Goal: Transaction & Acquisition: Book appointment/travel/reservation

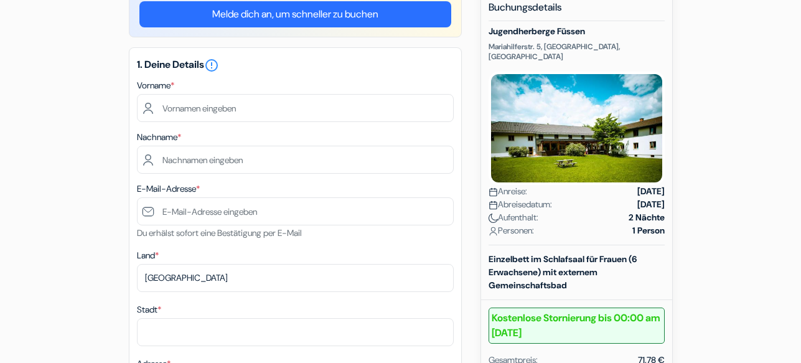
scroll to position [123, 0]
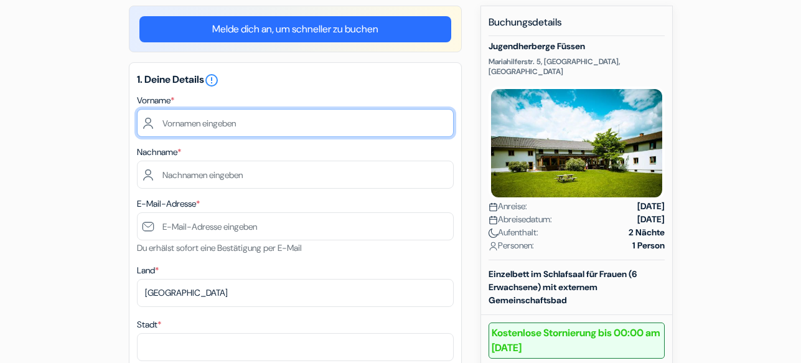
click at [201, 121] on input "text" at bounding box center [295, 123] width 317 height 28
type input "[PERSON_NAME]"
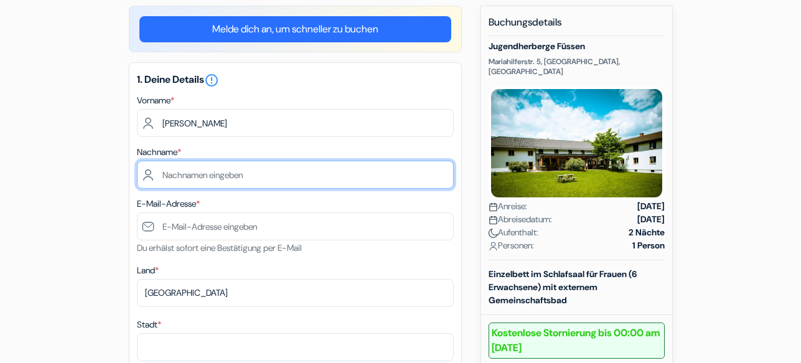
type input "Bueno"
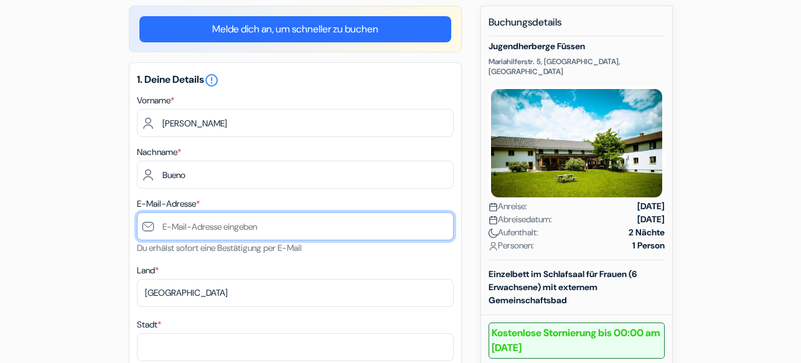
type input "[EMAIL_ADDRESS][DOMAIN_NAME]"
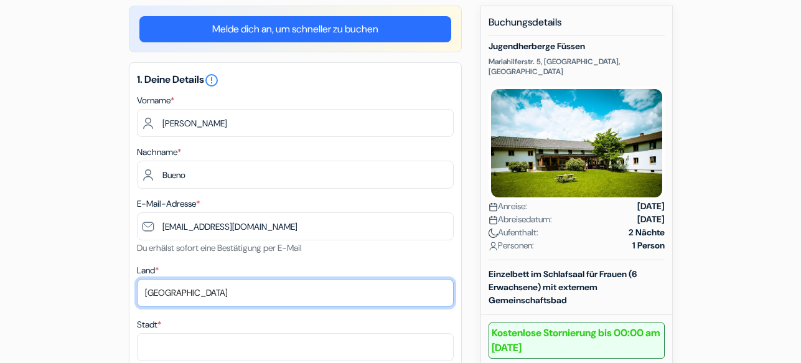
select select "br"
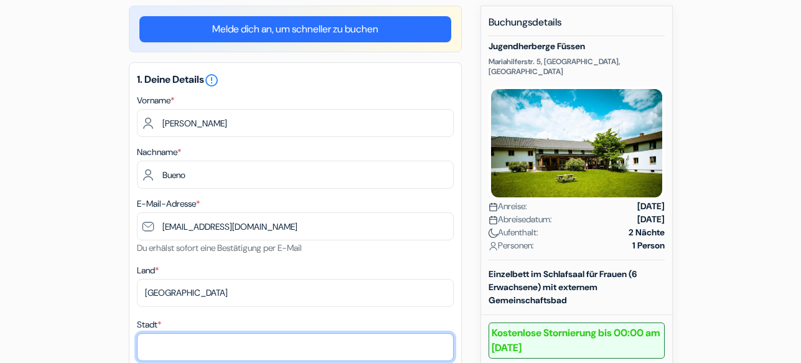
type input "[GEOGRAPHIC_DATA]"
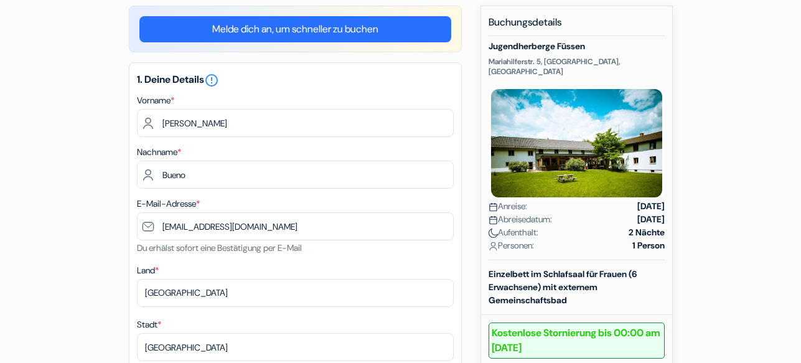
type input "[STREET_ADDRESS][PERSON_NAME]"
type input "04734001"
type input "11939066858"
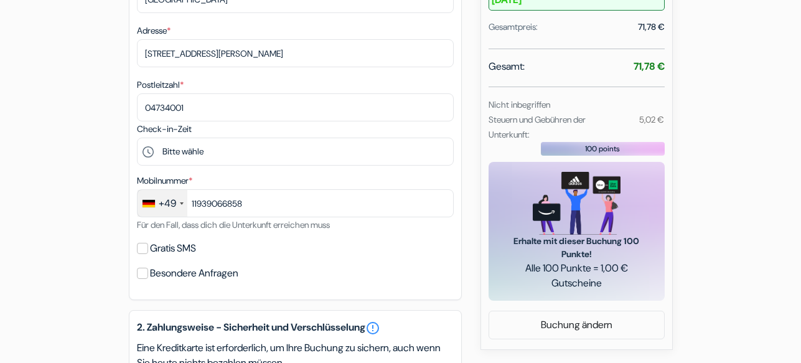
scroll to position [483, 0]
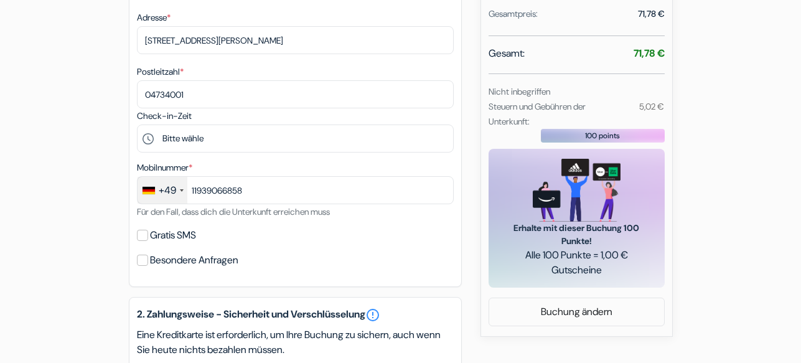
click at [174, 185] on div "+49" at bounding box center [167, 190] width 17 height 15
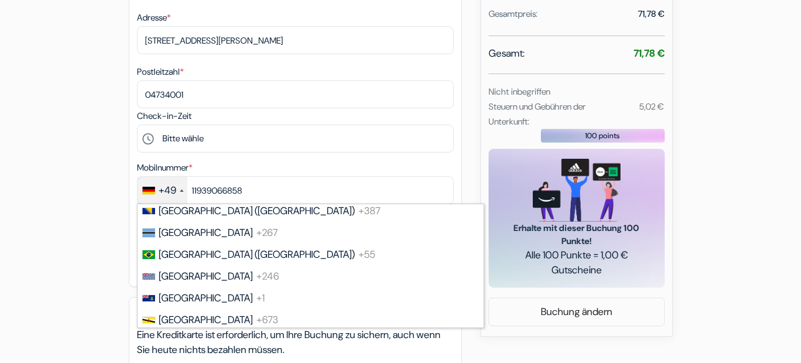
scroll to position [656, 0]
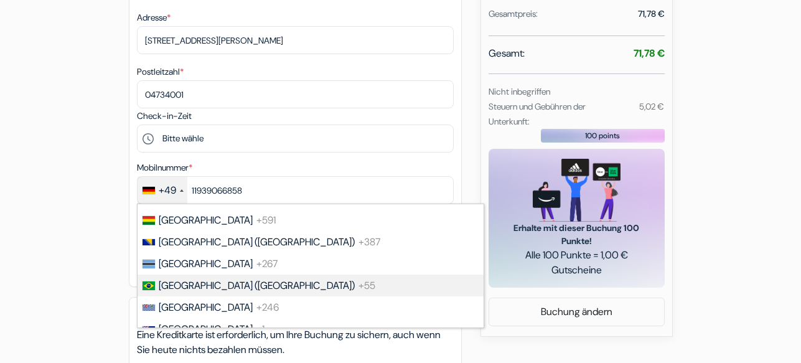
click at [201, 282] on span "[GEOGRAPHIC_DATA] ([GEOGRAPHIC_DATA])" at bounding box center [257, 285] width 196 height 13
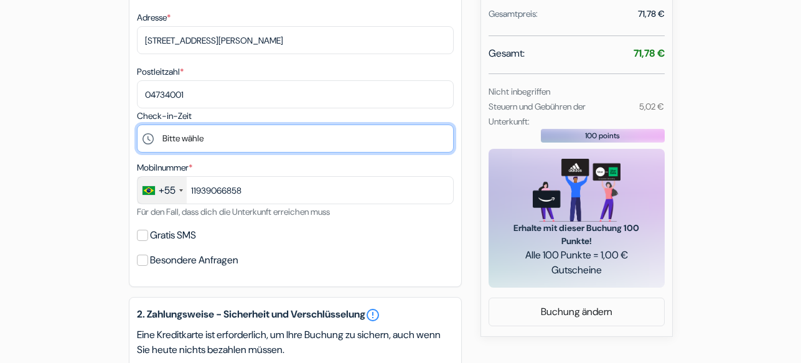
drag, startPoint x: 182, startPoint y: 128, endPoint x: 117, endPoint y: 119, distance: 65.2
click at [117, 119] on div "add_box Jugendherberge Füssen Mariahilferstr. 5, [GEOGRAPHIC_DATA], [GEOGRAPHIC…" at bounding box center [400, 202] width 709 height 1115
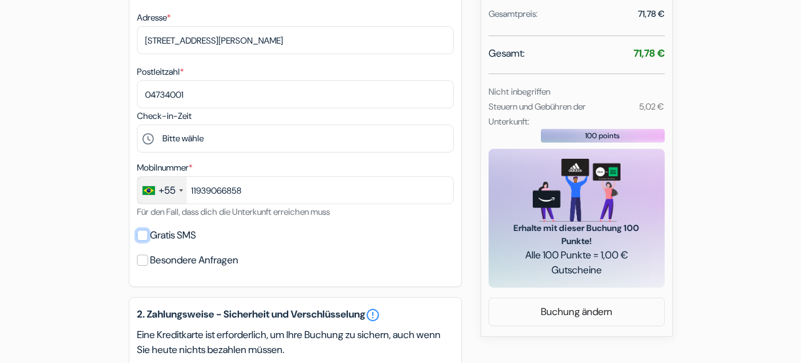
click at [144, 233] on input "Gratis SMS" at bounding box center [142, 235] width 11 height 11
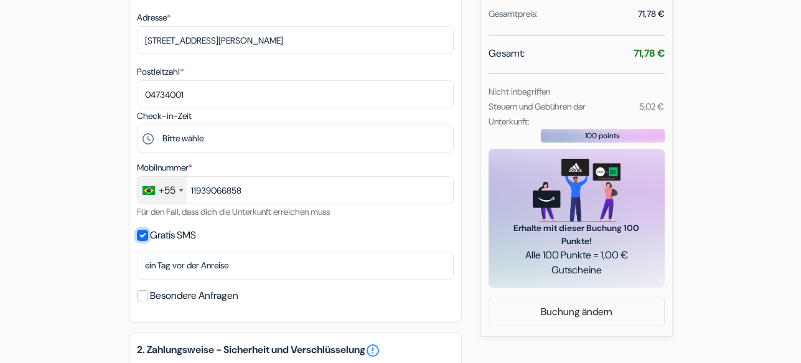
click at [144, 236] on input "Gratis SMS" at bounding box center [142, 235] width 11 height 11
checkbox input "false"
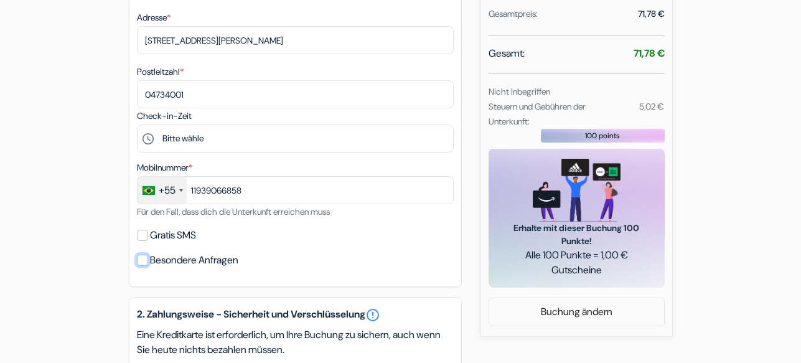
click at [145, 256] on input "Besondere Anfragen" at bounding box center [142, 259] width 11 height 11
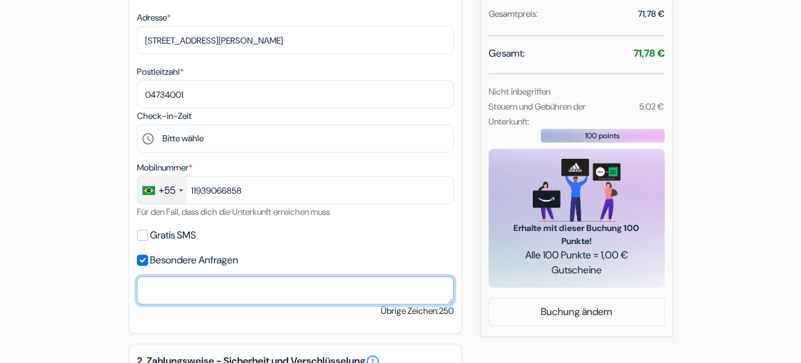
click at [182, 287] on textarea "Name des Karteninhabers *" at bounding box center [295, 290] width 317 height 28
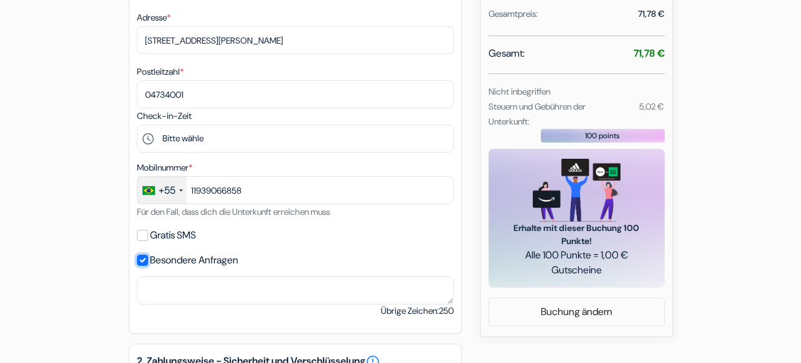
click at [140, 259] on input "Besondere Anfragen" at bounding box center [142, 259] width 11 height 11
checkbox input "false"
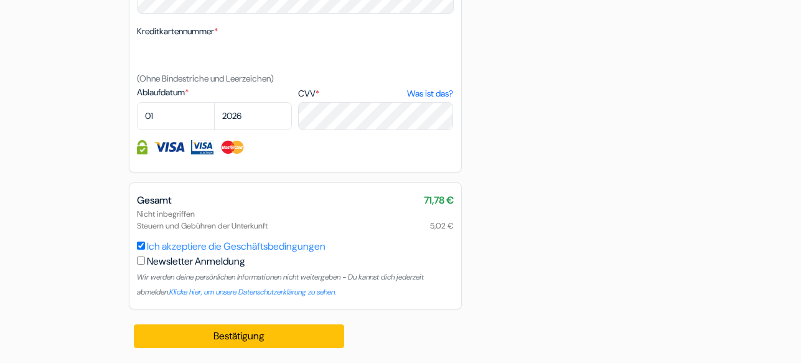
scroll to position [881, 0]
click at [337, 147] on div at bounding box center [295, 147] width 317 height 14
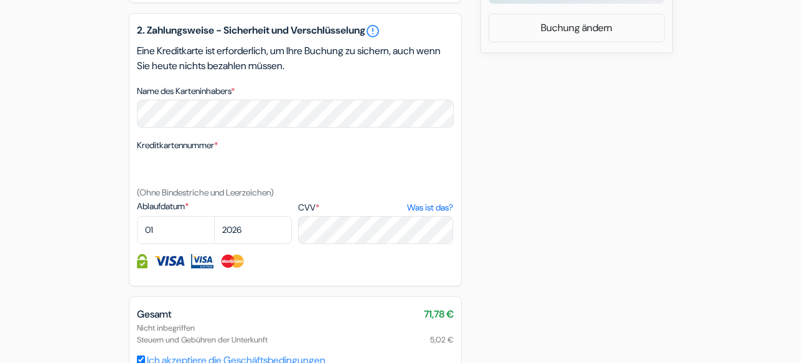
scroll to position [771, 0]
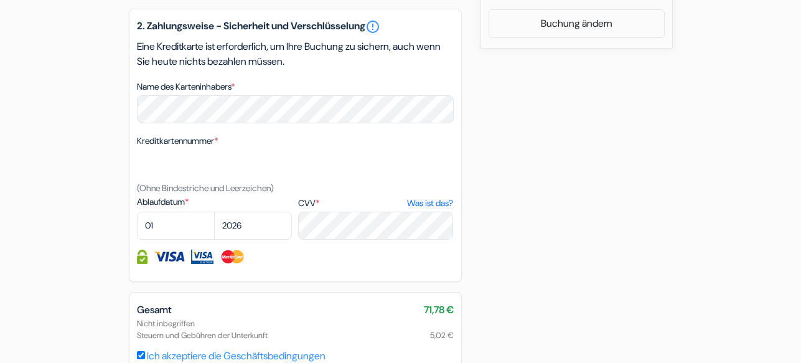
select select "08"
click at [137, 211] on select "01 02 03 04 05 06 07 08 09 10 11 12" at bounding box center [176, 225] width 78 height 28
select select "2028"
click at [214, 211] on select "2025 2026 2027 2028 2029 2030 2031 2032 2033 2034 2035 2036 2037 2038 2039 2040…" at bounding box center [253, 225] width 78 height 28
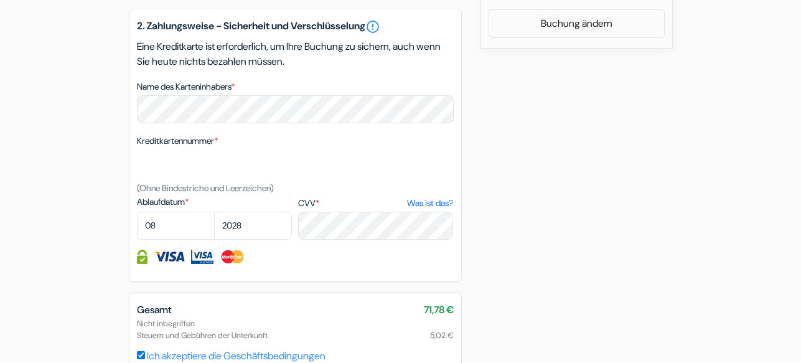
click at [286, 267] on div "2. Zahlungsweise - Sicherheit und Verschlüsselung error_outline Eine Kreditkart…" at bounding box center [295, 145] width 333 height 273
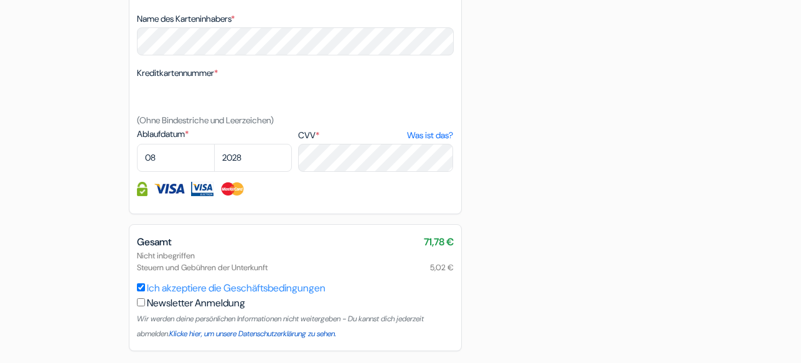
scroll to position [881, 0]
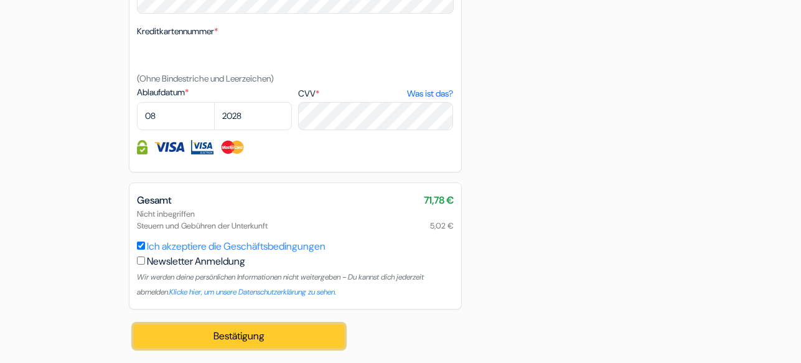
click at [286, 335] on button "Bestätigung Loading..." at bounding box center [239, 336] width 211 height 24
click at [293, 334] on button "Bestätigung Loading..." at bounding box center [239, 336] width 211 height 24
click at [248, 336] on button "Bestätigung Loading..." at bounding box center [239, 336] width 211 height 24
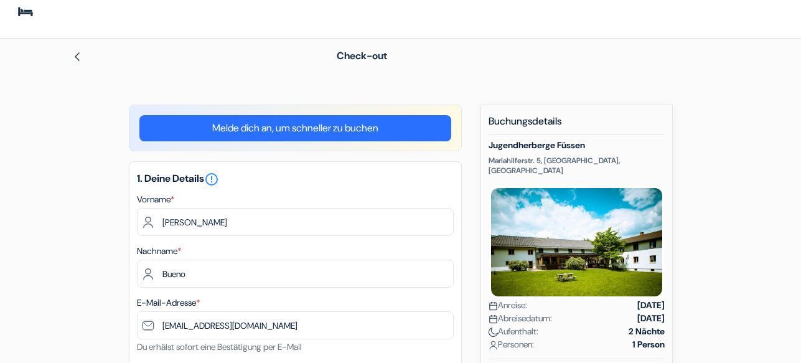
scroll to position [0, 0]
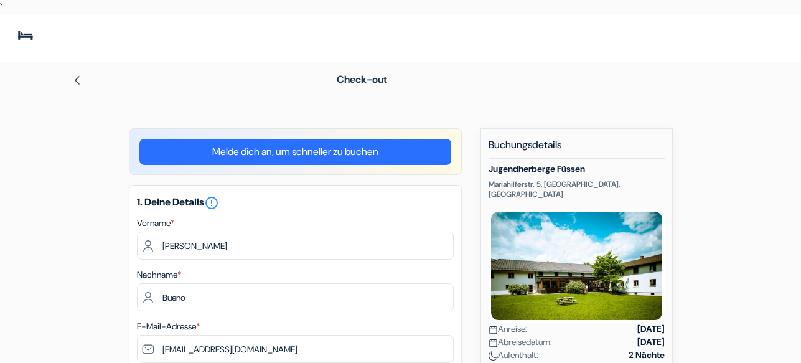
click at [81, 78] on img at bounding box center [77, 80] width 10 height 10
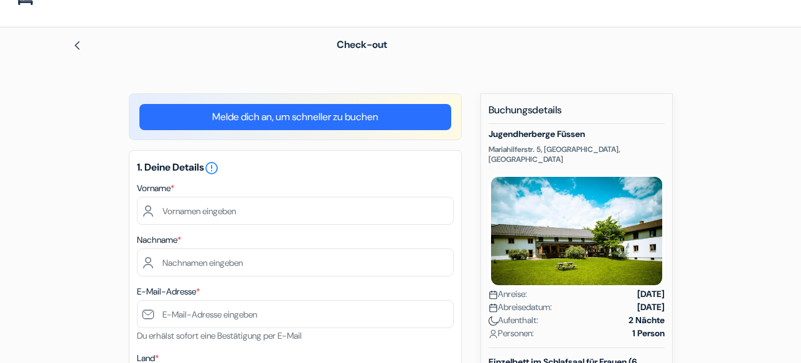
scroll to position [33, 0]
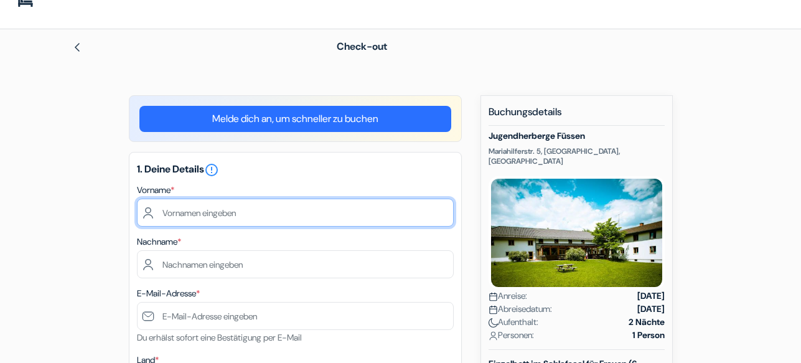
click at [246, 207] on input "text" at bounding box center [295, 212] width 317 height 28
click at [211, 218] on input "text" at bounding box center [295, 212] width 317 height 28
type input "Bárbara"
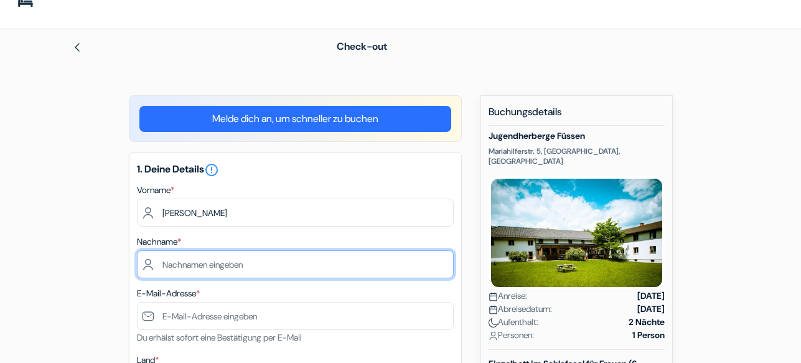
type input "Bueno"
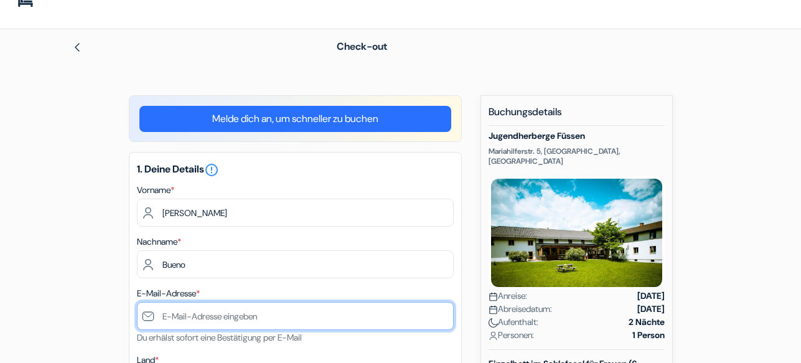
type input "[EMAIL_ADDRESS][DOMAIN_NAME]"
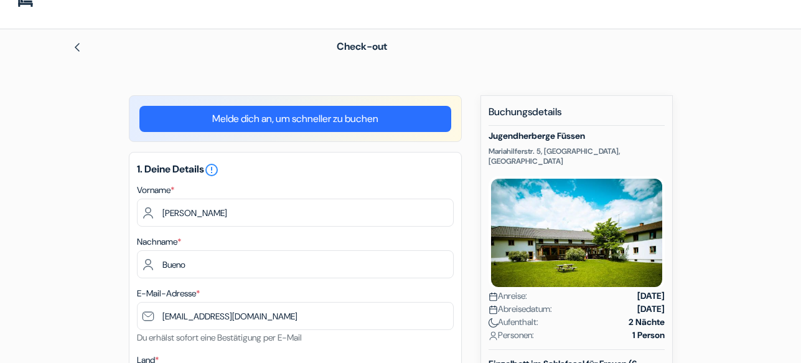
select select "br"
type input "Sao Paulo"
type input "Avenida Adolfo pinheiro 760, ap 253 B"
type input "04734001"
type input "11939066858"
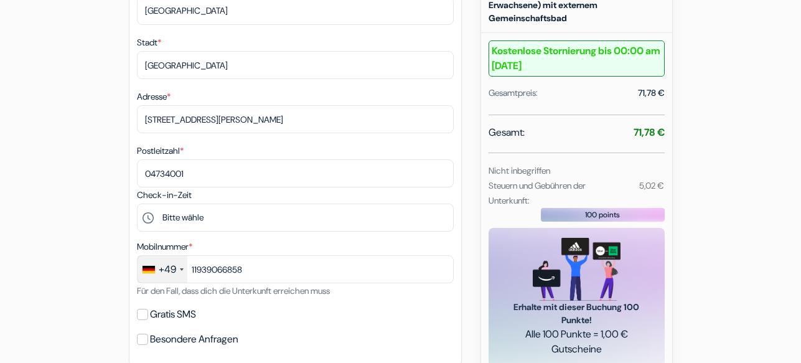
scroll to position [424, 0]
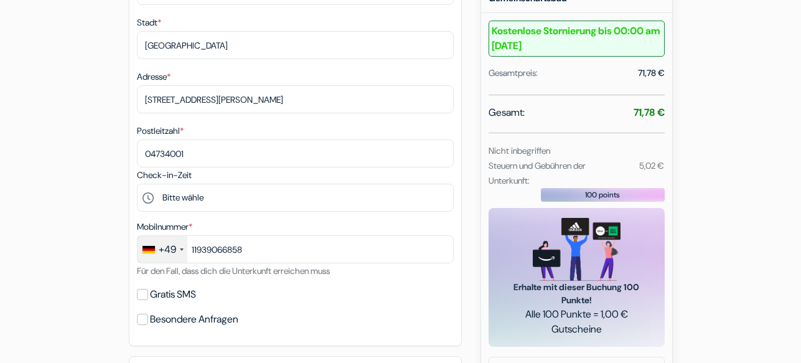
click at [164, 249] on div "+49" at bounding box center [167, 249] width 17 height 15
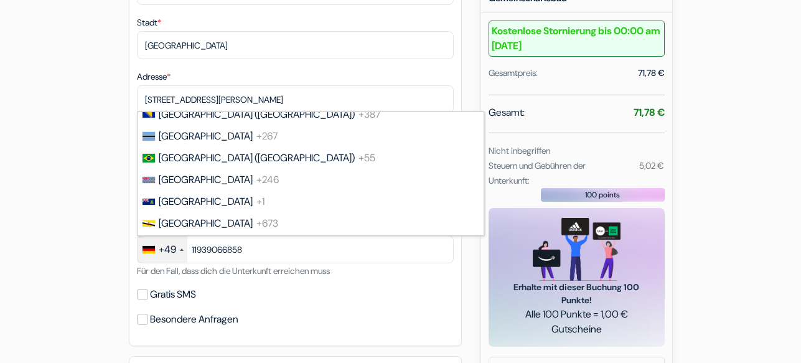
scroll to position [695, 0]
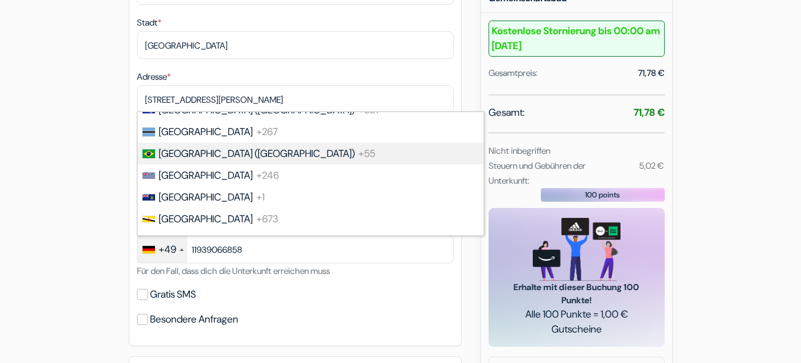
click at [198, 155] on span "[GEOGRAPHIC_DATA] ([GEOGRAPHIC_DATA])" at bounding box center [257, 153] width 196 height 13
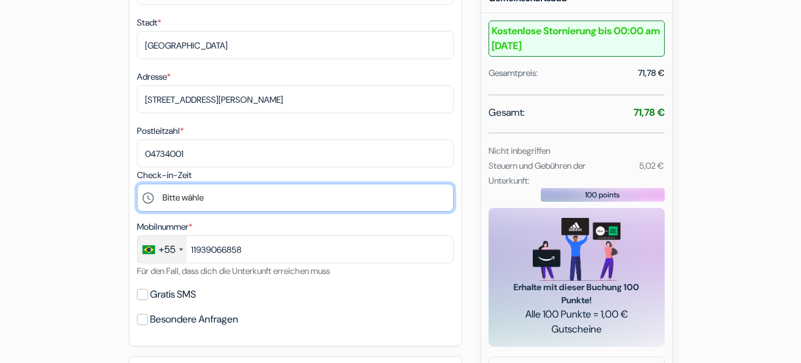
select select "17"
click at [137, 183] on select "Bitte wähle 17:00 18:00 19:00 20:00 21:00 22:00" at bounding box center [295, 197] width 317 height 28
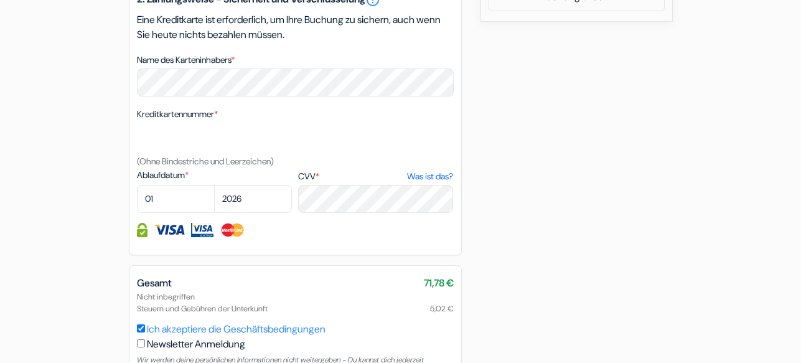
scroll to position [800, 0]
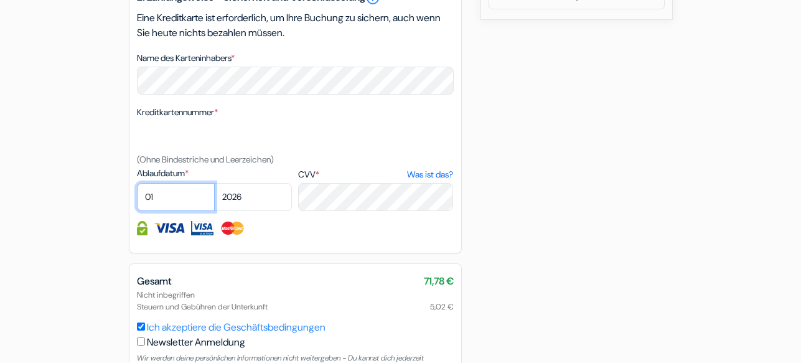
select select "08"
select select "2028"
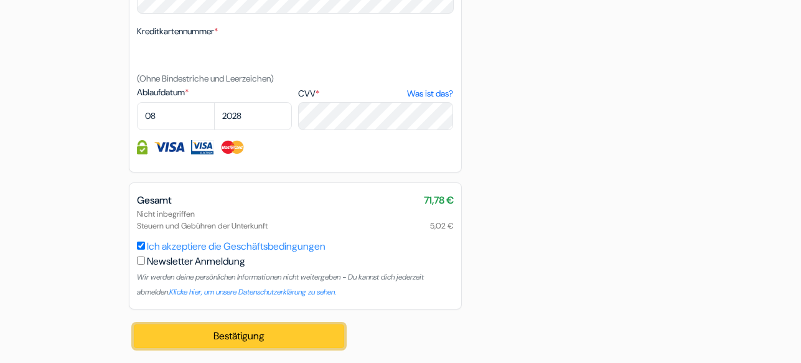
click at [274, 340] on button "Bestätigung Loading..." at bounding box center [239, 336] width 211 height 24
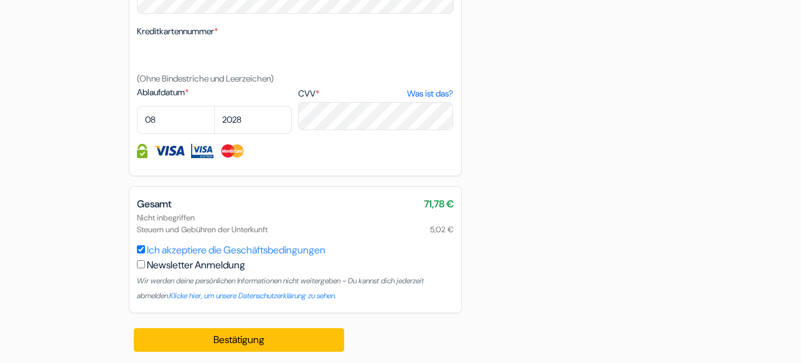
click at [275, 198] on div "Gesamt 71,78 €" at bounding box center [295, 204] width 317 height 15
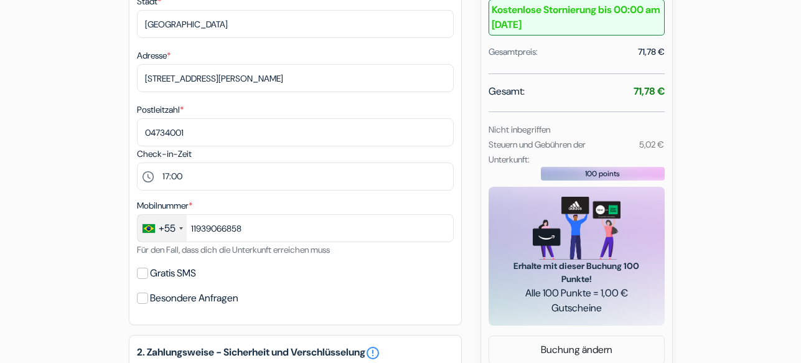
scroll to position [885, 0]
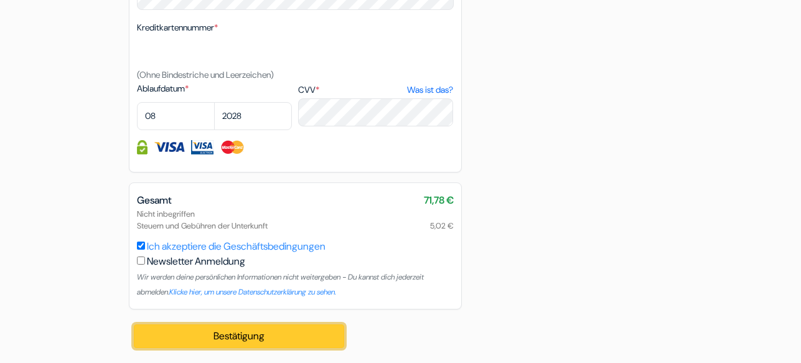
click at [256, 340] on button "Bestätigung Loading..." at bounding box center [239, 336] width 211 height 24
